Goal: Task Accomplishment & Management: Manage account settings

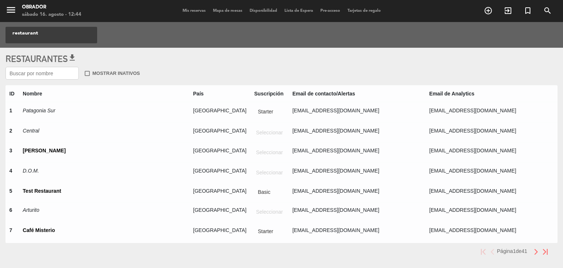
click at [31, 75] on input "text" at bounding box center [41, 73] width 73 height 13
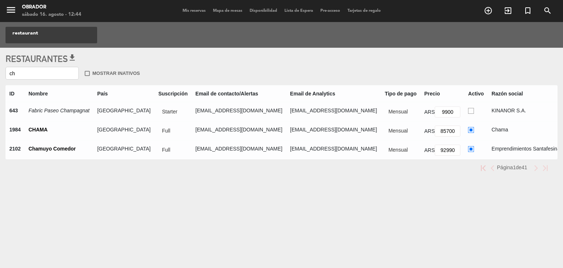
type input "c"
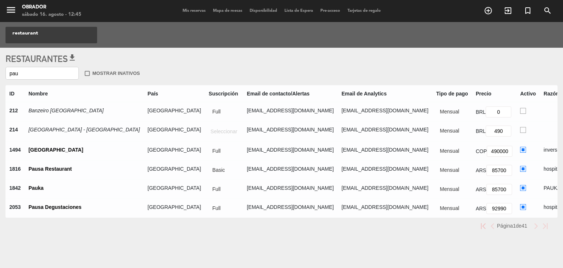
type input "pau"
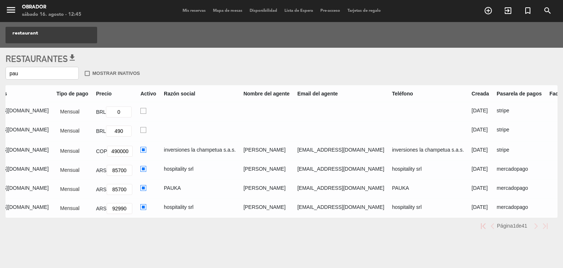
scroll to position [0, 382]
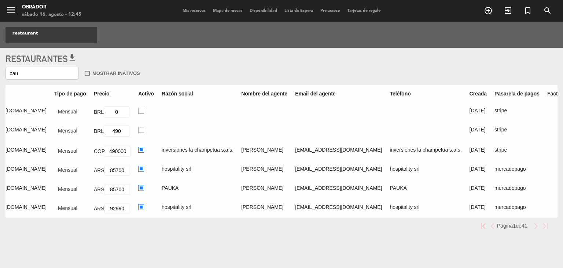
click at [563, 151] on ins at bounding box center [570, 150] width 6 height 6
click at [563, 151] on input "radio" at bounding box center [572, 149] width 5 height 5
radio input "true"
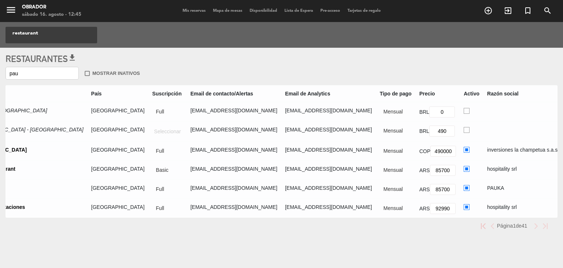
scroll to position [0, 0]
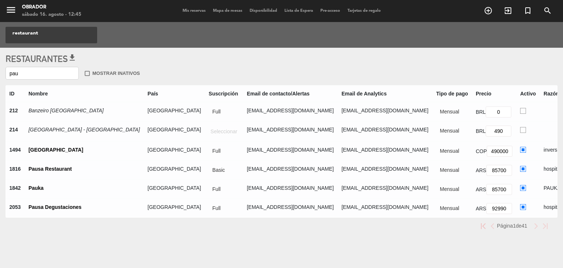
click at [520, 150] on ins at bounding box center [523, 150] width 6 height 6
click at [520, 150] on input "radio" at bounding box center [522, 149] width 5 height 5
radio input "true"
click at [379, 223] on div "Página 1 de 41" at bounding box center [277, 223] width 544 height 13
